Goal: Book appointment/travel/reservation

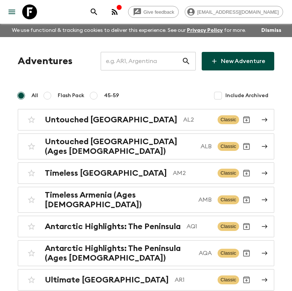
click at [132, 65] on input "text" at bounding box center [141, 61] width 81 height 21
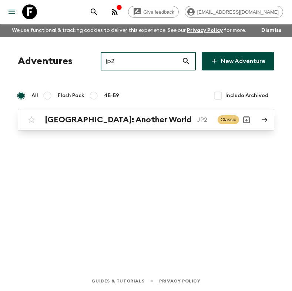
type input "jp2"
click at [108, 122] on h2 "[GEOGRAPHIC_DATA]: Another World" at bounding box center [118, 120] width 147 height 10
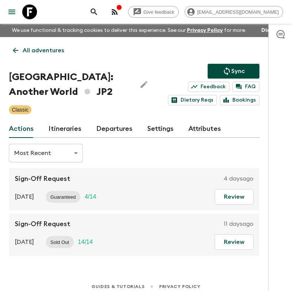
click at [69, 125] on link "Itineraries" at bounding box center [64, 129] width 33 height 18
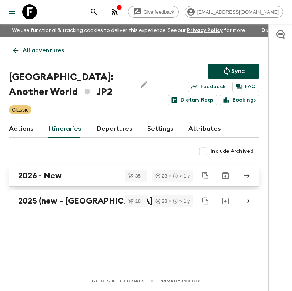
click at [84, 182] on link "2026 - New" at bounding box center [134, 175] width 251 height 22
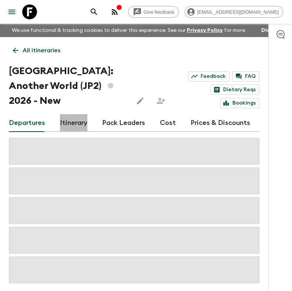
click at [81, 114] on link "Itinerary" at bounding box center [73, 123] width 27 height 18
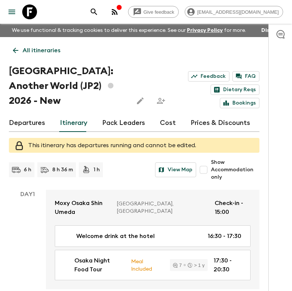
click at [29, 114] on link "Departures" at bounding box center [27, 123] width 36 height 18
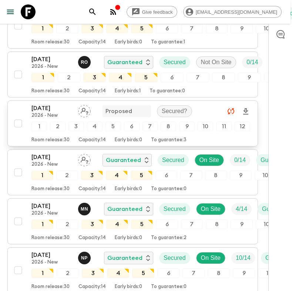
scroll to position [0, 1]
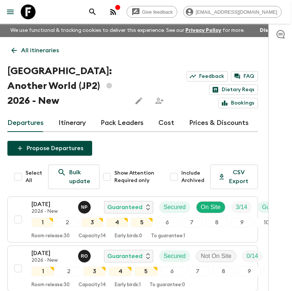
click at [168, 114] on link "Cost" at bounding box center [166, 123] width 16 height 18
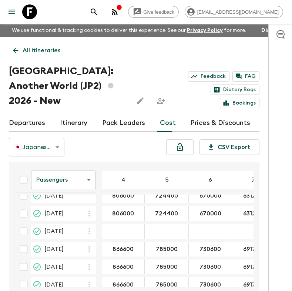
scroll to position [10, 0]
click at [113, 223] on div "14 Mar 2026; 4" at bounding box center [123, 230] width 43 height 15
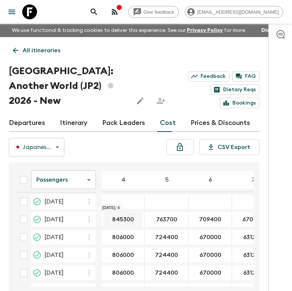
scroll to position [354, 0]
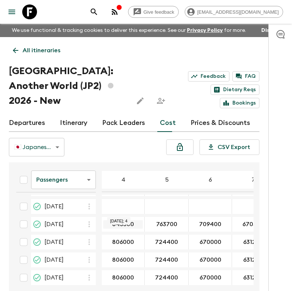
drag, startPoint x: 112, startPoint y: 212, endPoint x: 125, endPoint y: 211, distance: 12.6
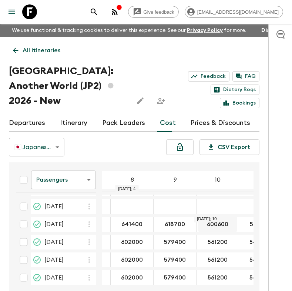
scroll to position [354, 169]
